Goal: Find specific page/section

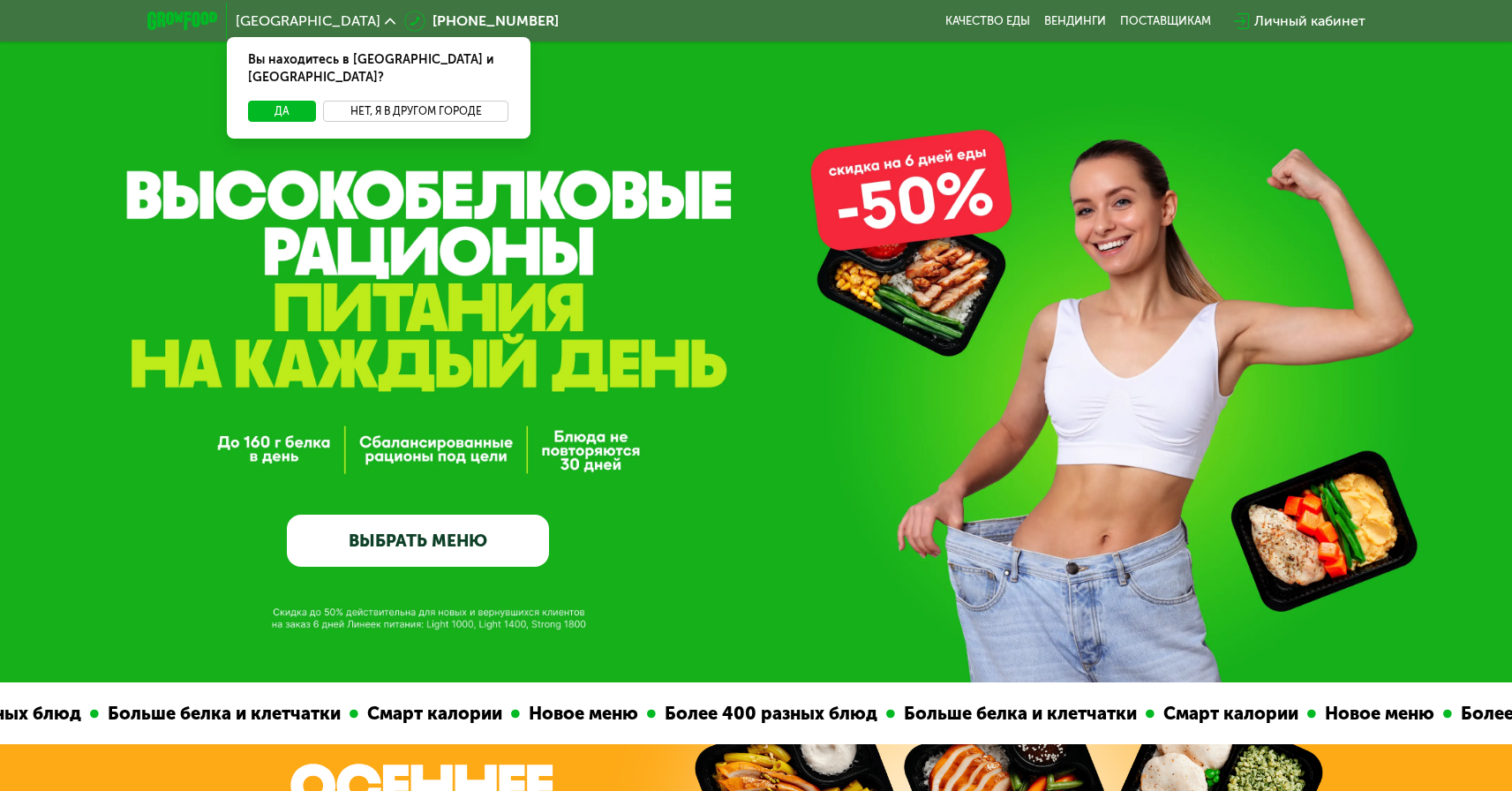
click at [393, 101] on button "Нет, я в другом городе" at bounding box center [416, 112] width 186 height 22
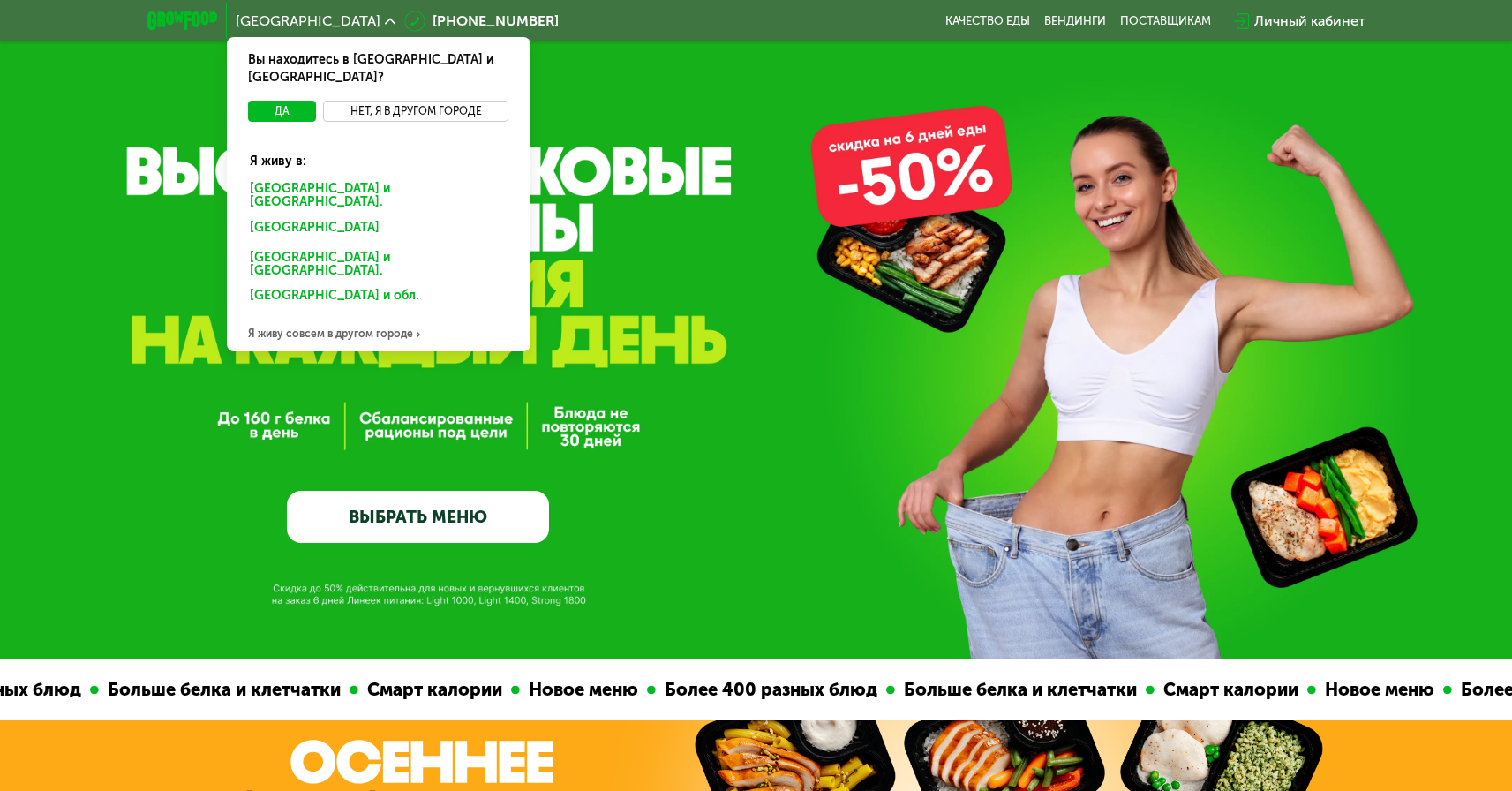
scroll to position [25, 0]
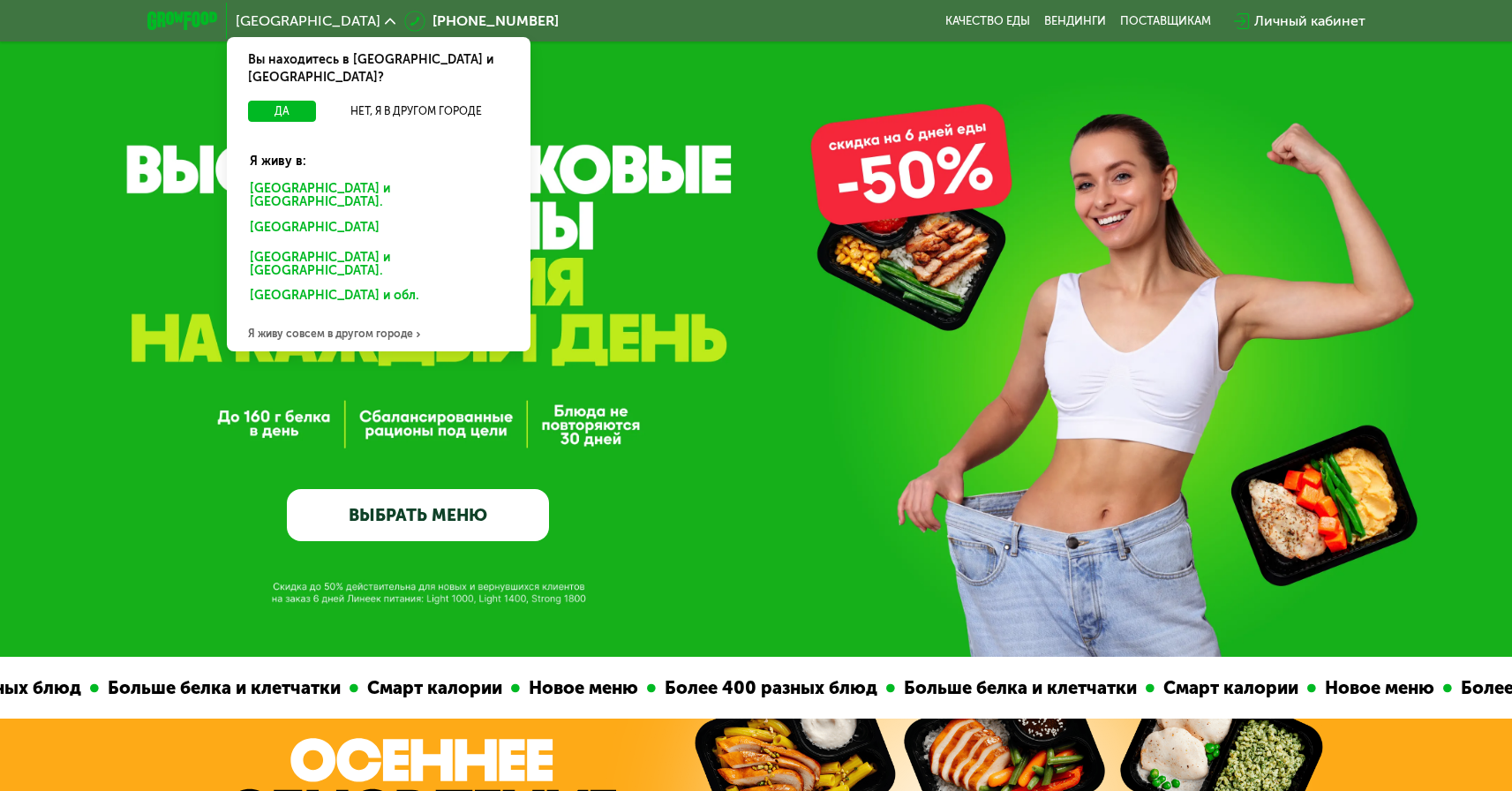
click at [364, 316] on div "Я живу совсем в другом городе" at bounding box center [379, 333] width 304 height 35
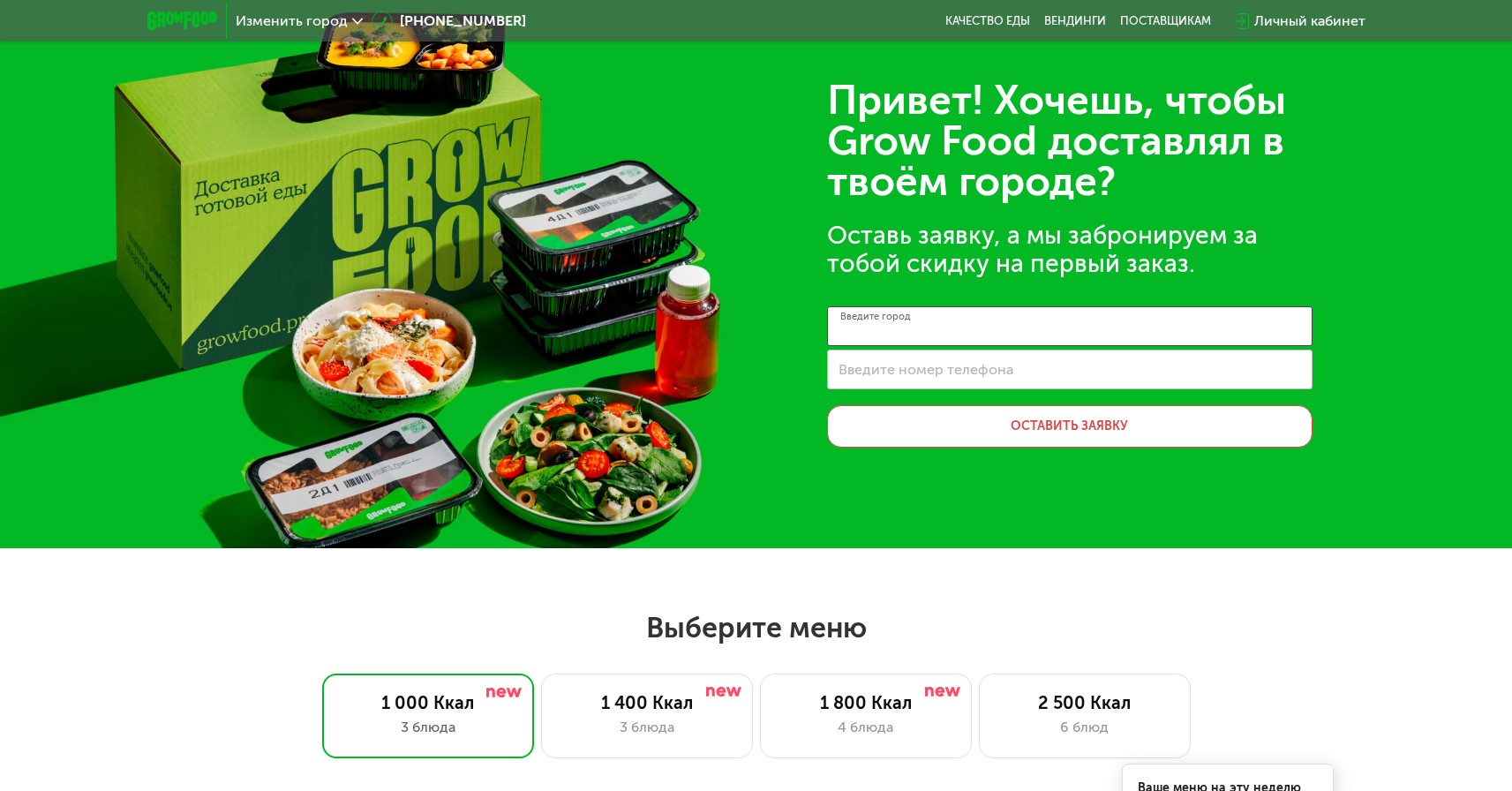
click at [995, 324] on input "Введите город" at bounding box center [1069, 326] width 486 height 40
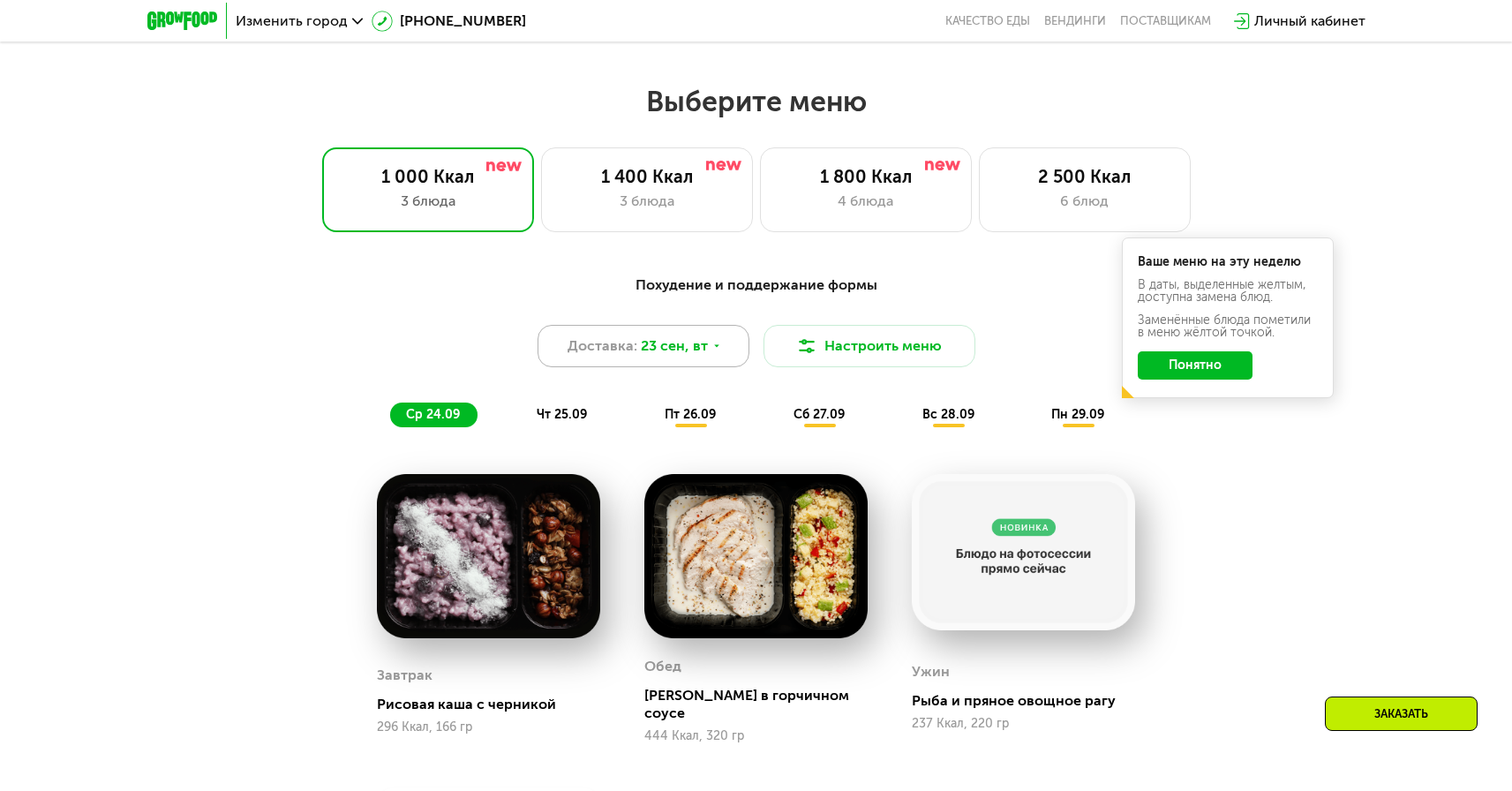
scroll to position [533, 0]
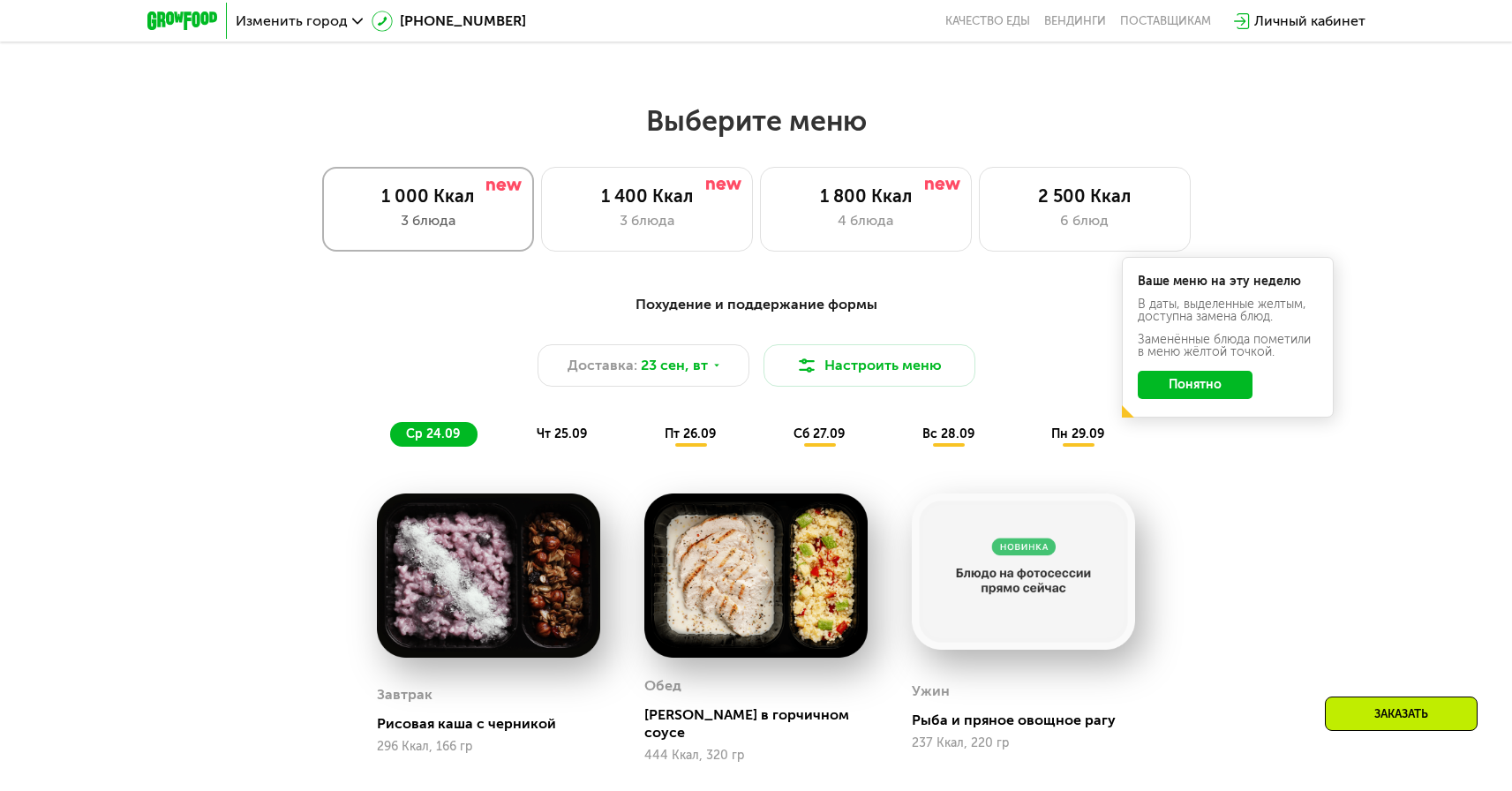
click at [482, 229] on div "3 блюда" at bounding box center [428, 221] width 174 height 22
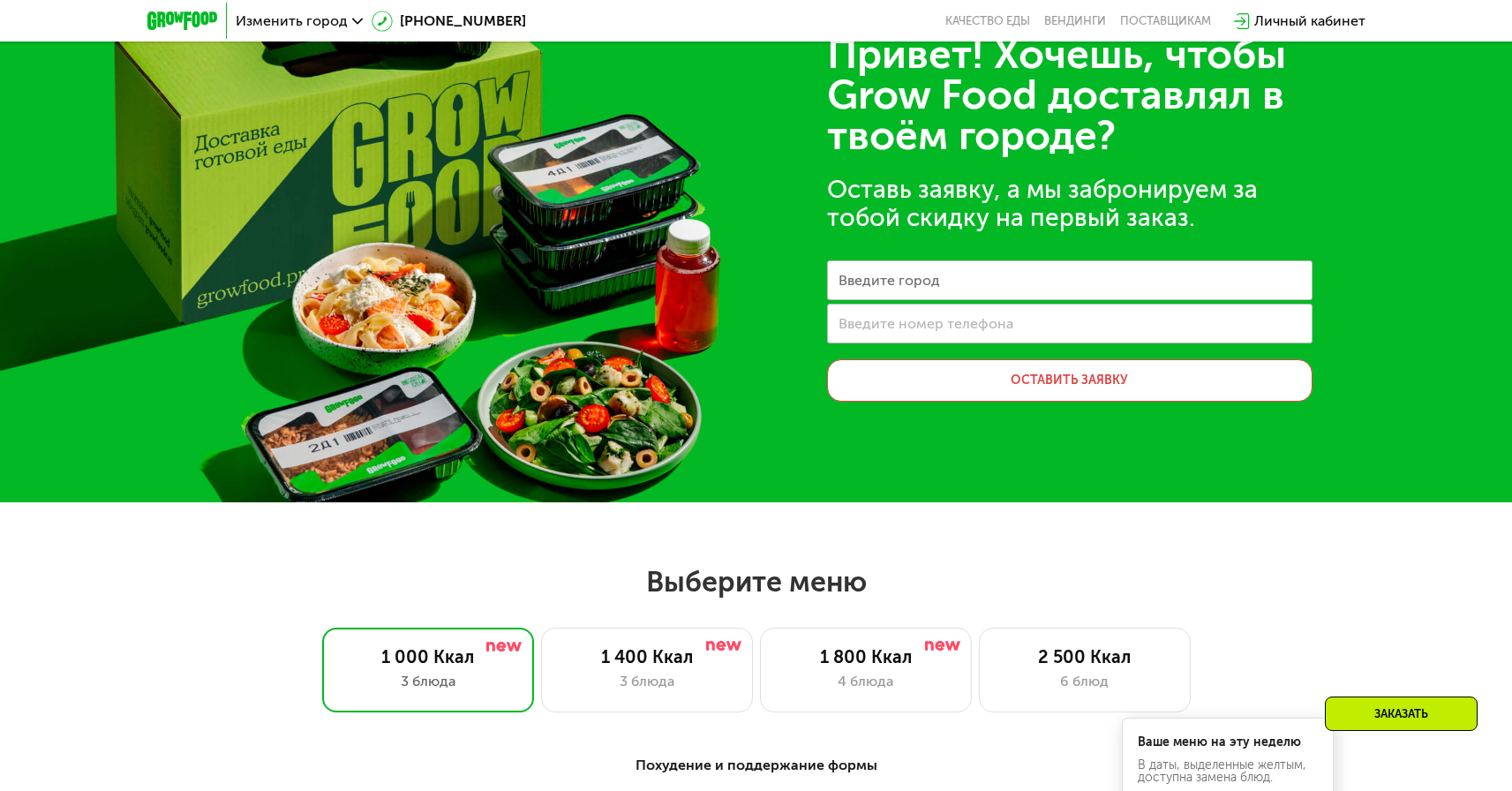
scroll to position [0, 0]
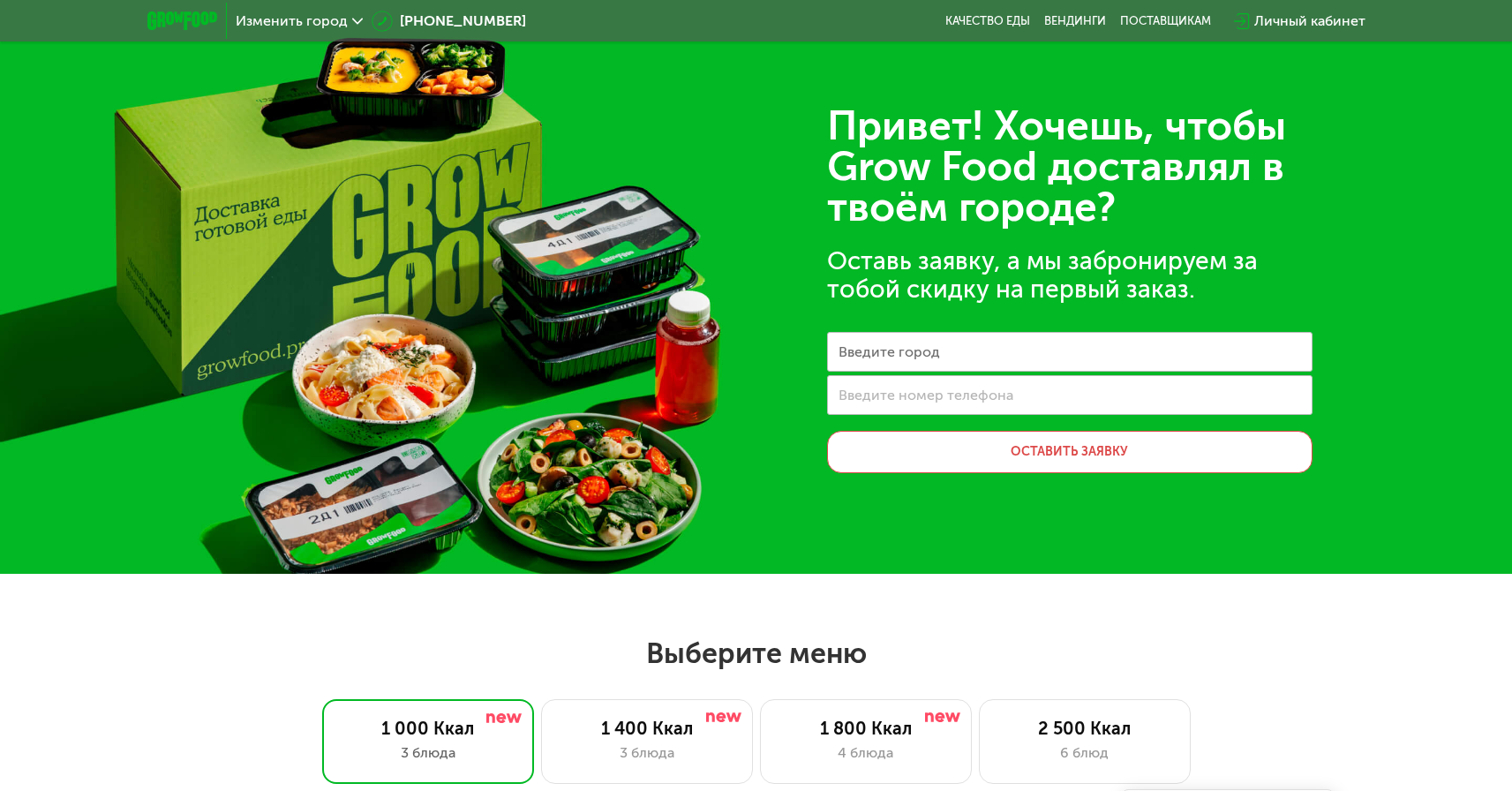
click at [885, 351] on label "Введите город" at bounding box center [889, 352] width 102 height 10
click at [885, 351] on input "Введите город" at bounding box center [1069, 352] width 486 height 40
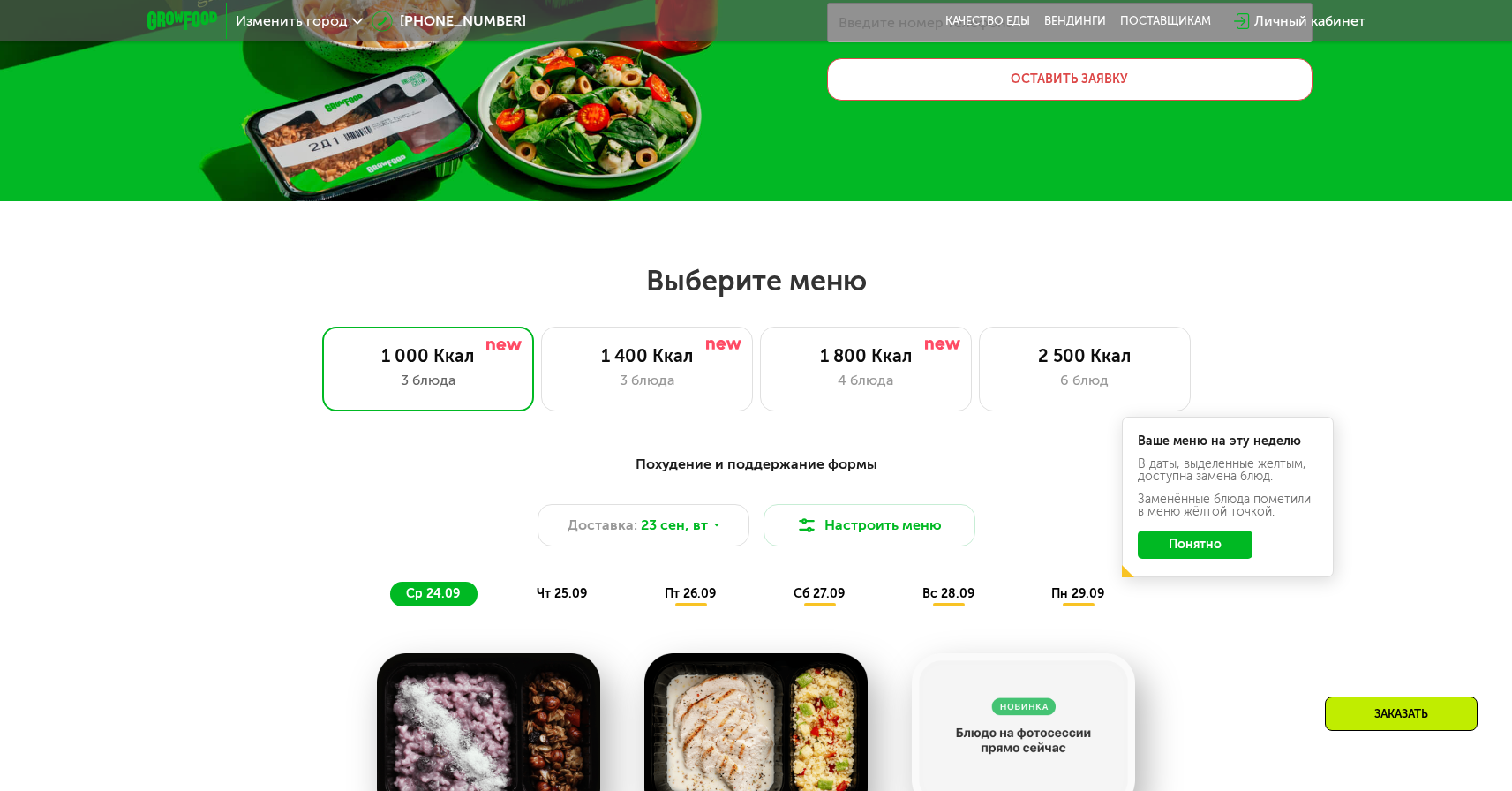
scroll to position [421, 0]
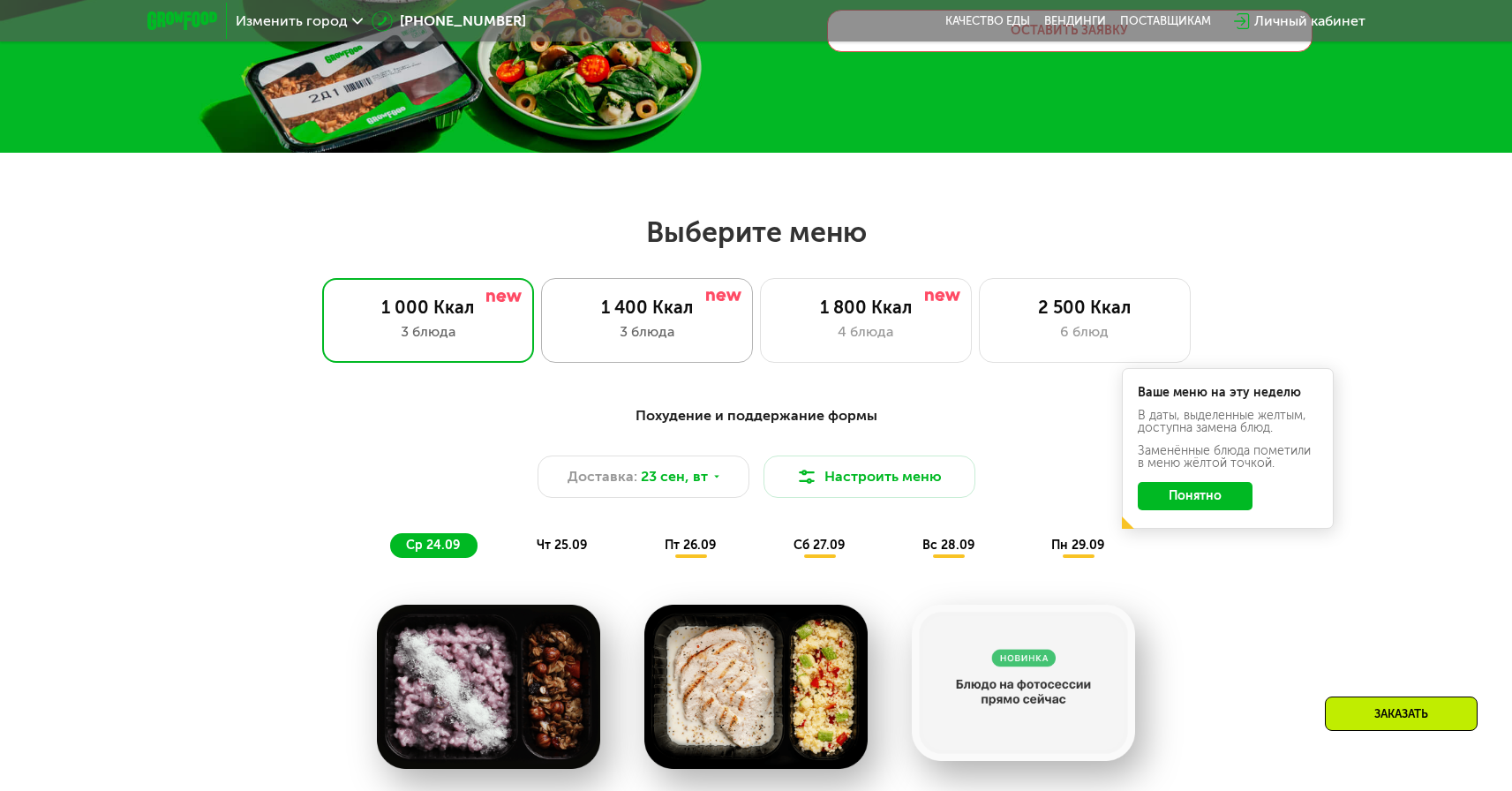
click at [643, 310] on div "1 400 Ккал" at bounding box center [647, 308] width 174 height 22
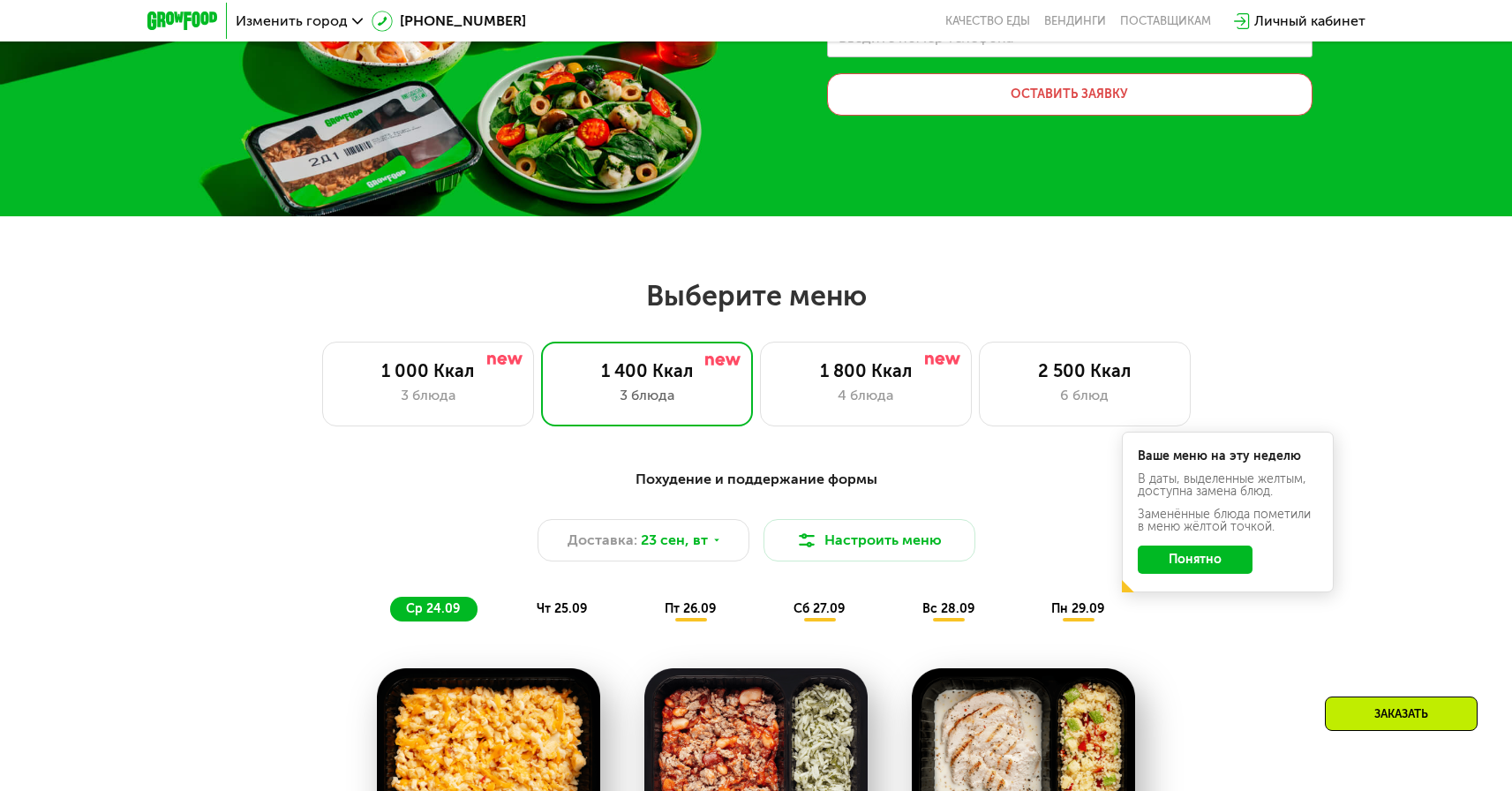
scroll to position [355, 0]
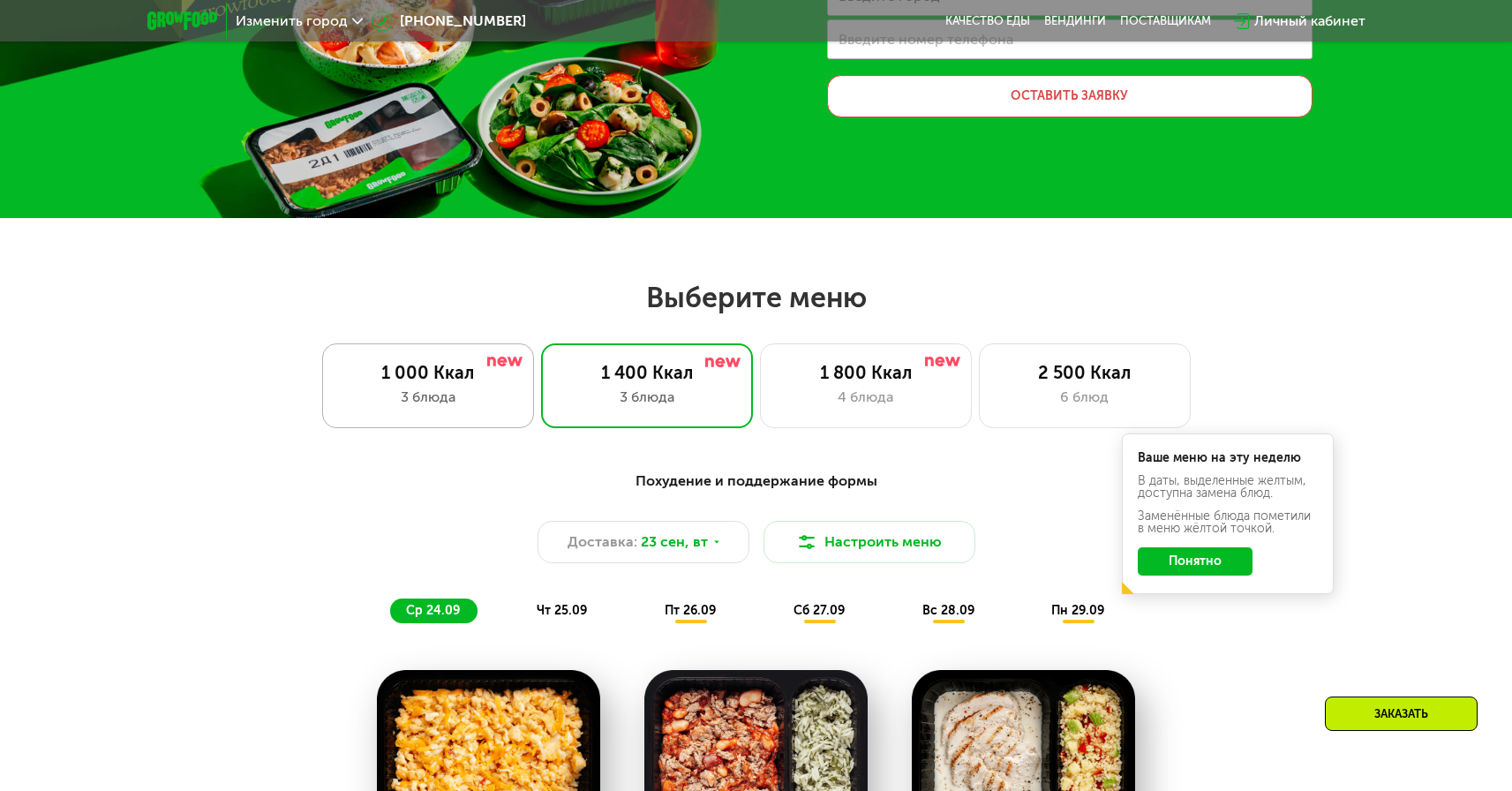
click at [423, 407] on div "3 блюда" at bounding box center [428, 398] width 174 height 22
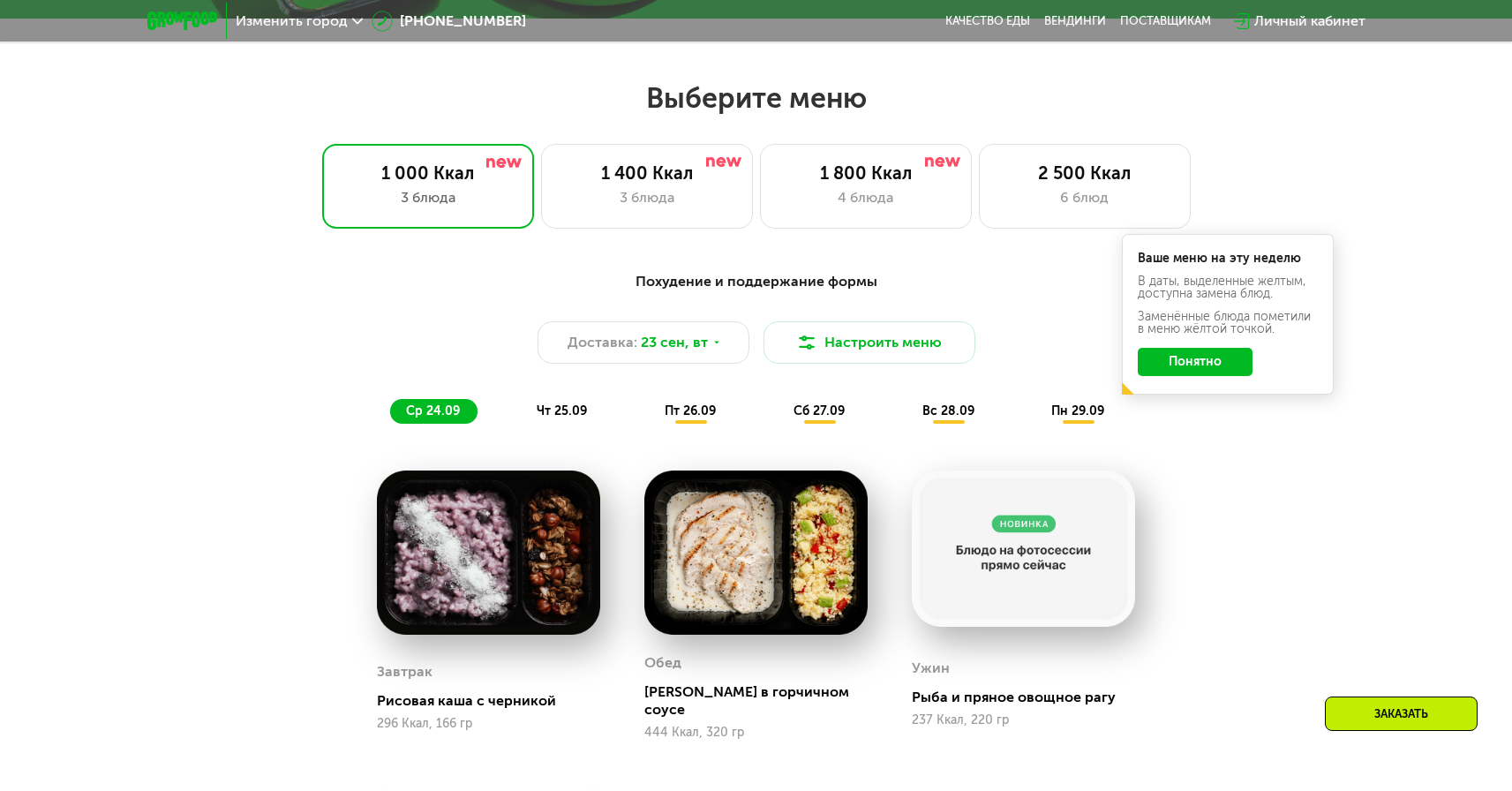
scroll to position [728, 0]
